Goal: Find specific page/section: Find specific page/section

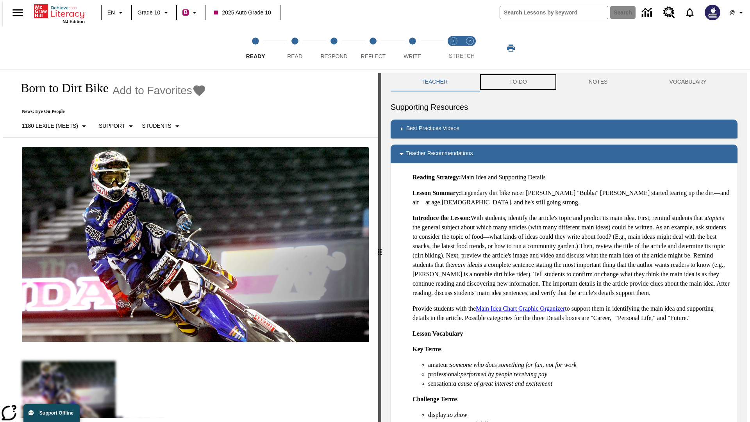
click at [517, 82] on button "TO-DO" at bounding box center [517, 82] width 79 height 19
